Goal: Check status: Check status

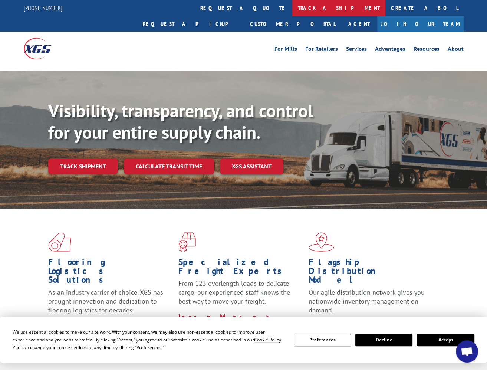
click at [293, 4] on link "track a shipment" at bounding box center [339, 8] width 93 height 16
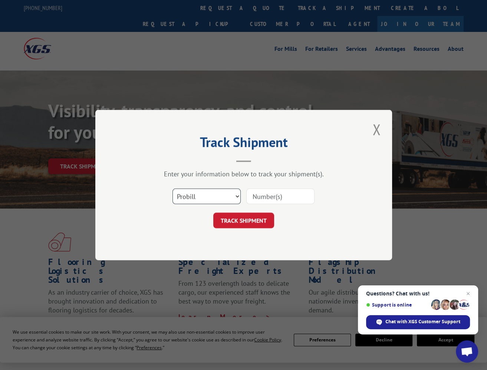
click at [225, 194] on select "Select category... Probill BOL PO" at bounding box center [207, 197] width 68 height 16
select select "bol"
click at [173, 189] on select "Select category... Probill BOL PO" at bounding box center [207, 197] width 68 height 16
click at [295, 199] on input at bounding box center [281, 197] width 68 height 16
click at [277, 199] on input "CG521" at bounding box center [281, 197] width 68 height 16
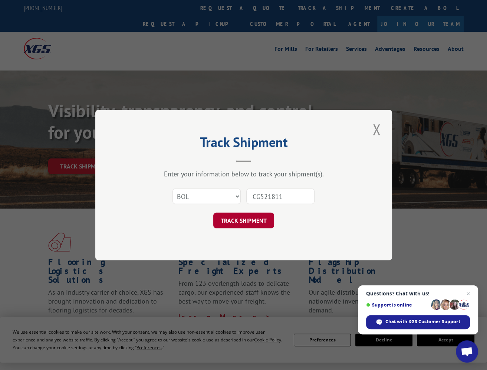
type input "CG521811"
click at [267, 221] on button "TRACK SHIPMENT" at bounding box center [243, 221] width 61 height 16
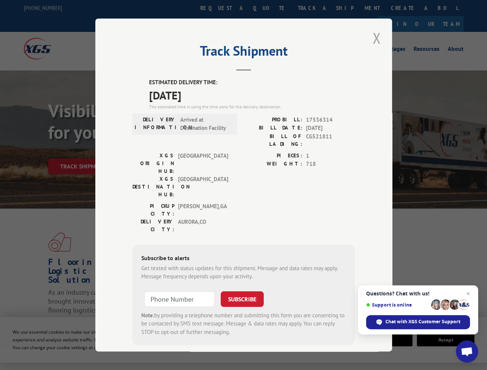
click at [379, 37] on button "Close modal" at bounding box center [377, 38] width 13 height 20
